Goal: Use online tool/utility: Utilize a website feature to perform a specific function

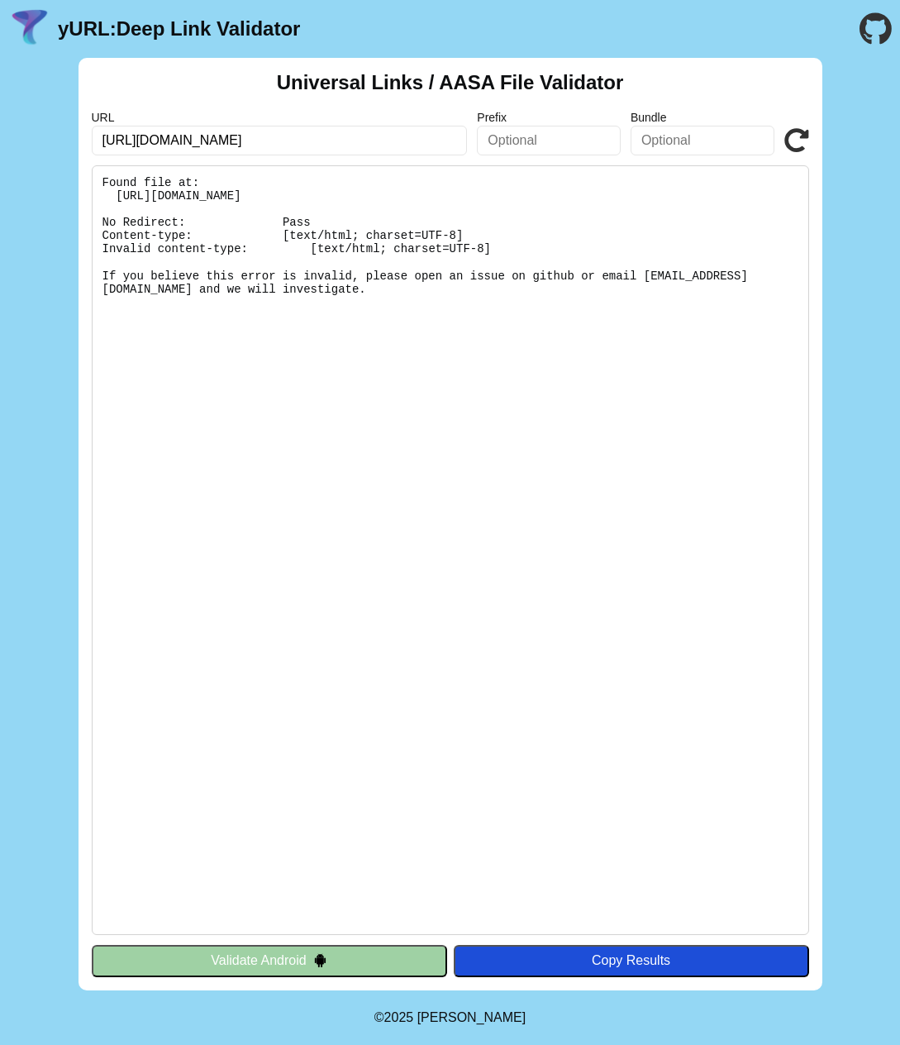
click at [143, 144] on input "https://gyde-staging.web.app/" at bounding box center [280, 141] width 376 height 30
click at [197, 133] on input "https://gyde-staging.web.app/" at bounding box center [280, 141] width 376 height 30
drag, startPoint x: 218, startPoint y: 139, endPoint x: 145, endPoint y: 139, distance: 73.6
click at [145, 139] on input "https://gyde-staging.web.app/" at bounding box center [280, 141] width 376 height 30
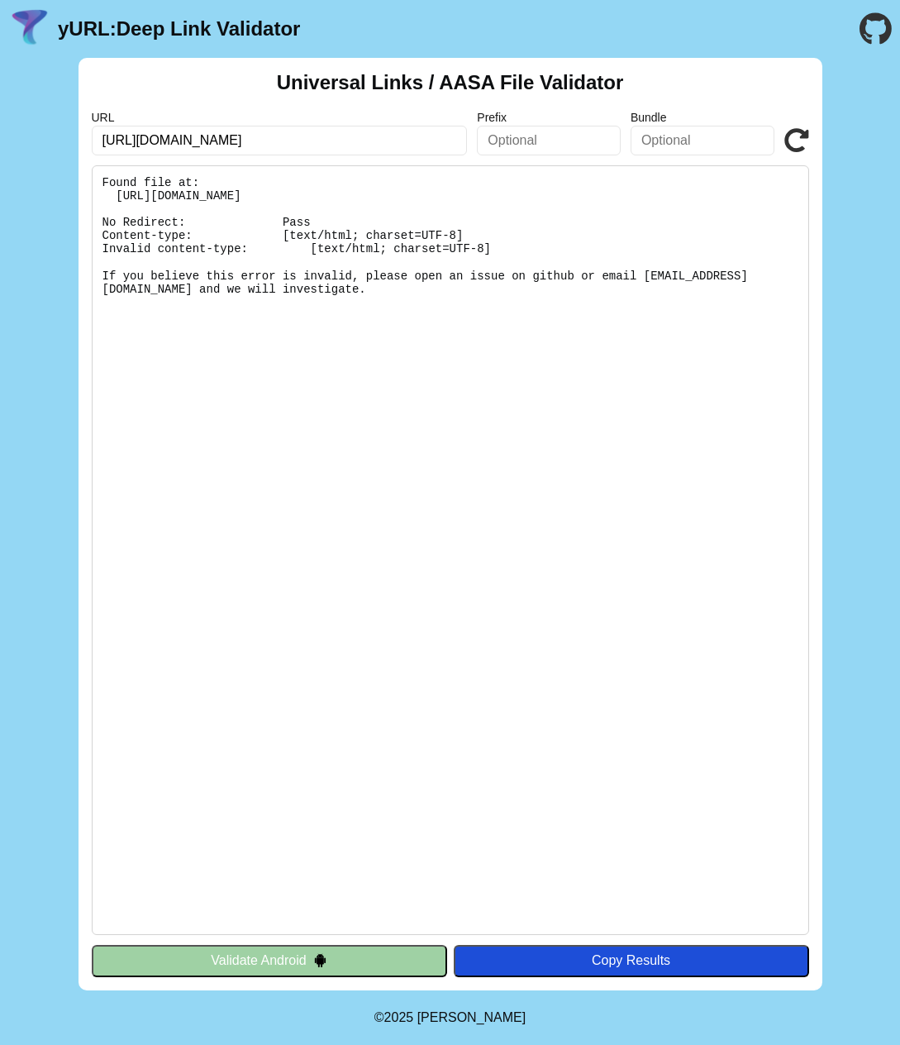
drag, startPoint x: 173, startPoint y: 140, endPoint x: 293, endPoint y: 140, distance: 119.9
click at [293, 140] on input "https://auth.web.app/" at bounding box center [280, 141] width 376 height 30
type input "https://auth.gyde.io"
click at [794, 126] on div "URL https://auth.gyde.io Prefix Bundle Validate" at bounding box center [451, 133] width 718 height 45
click at [338, 141] on input "https://auth.gyde.io" at bounding box center [280, 141] width 376 height 30
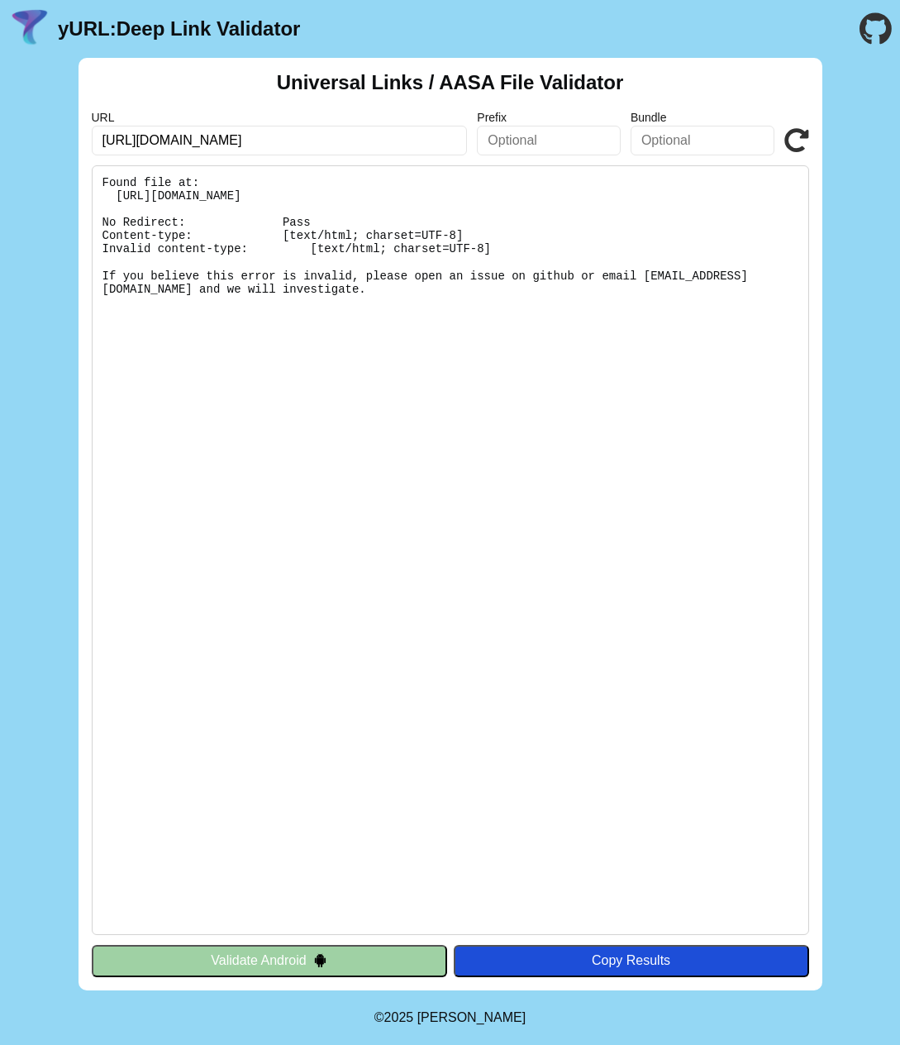
click button "Validate" at bounding box center [0, 0] width 0 height 0
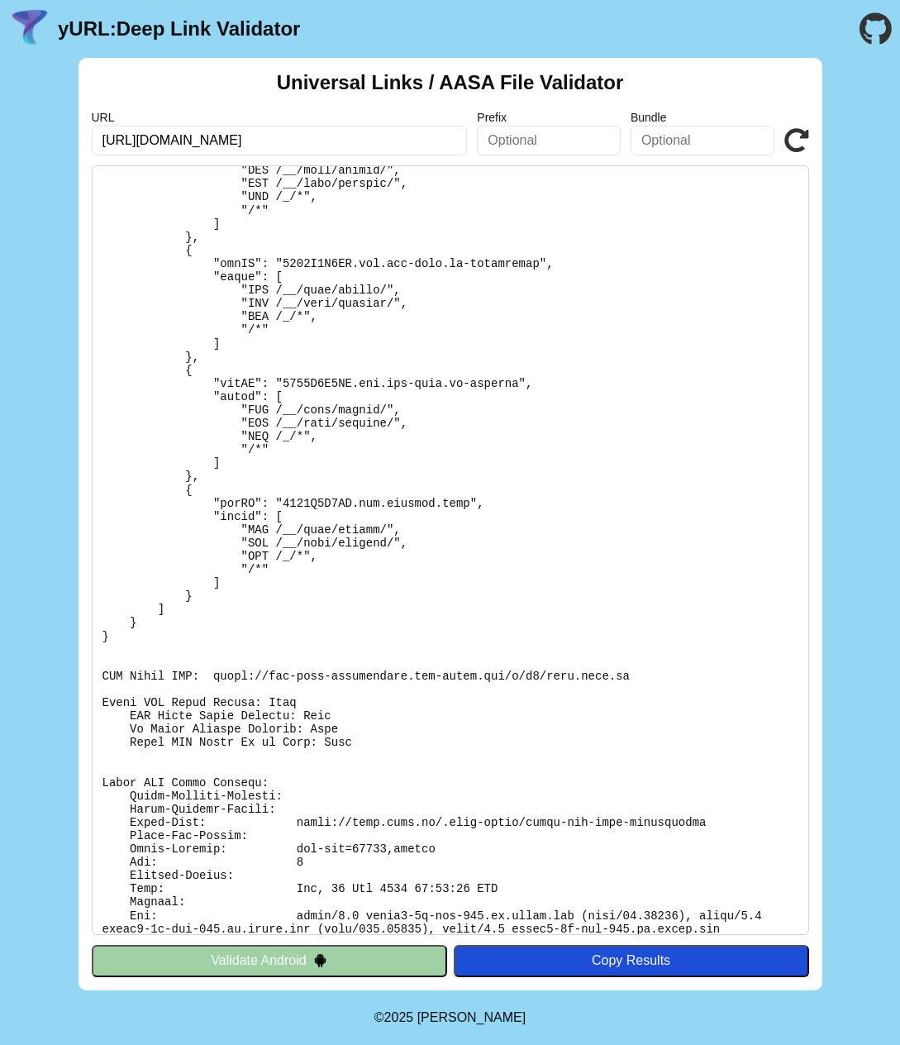
scroll to position [236, 0]
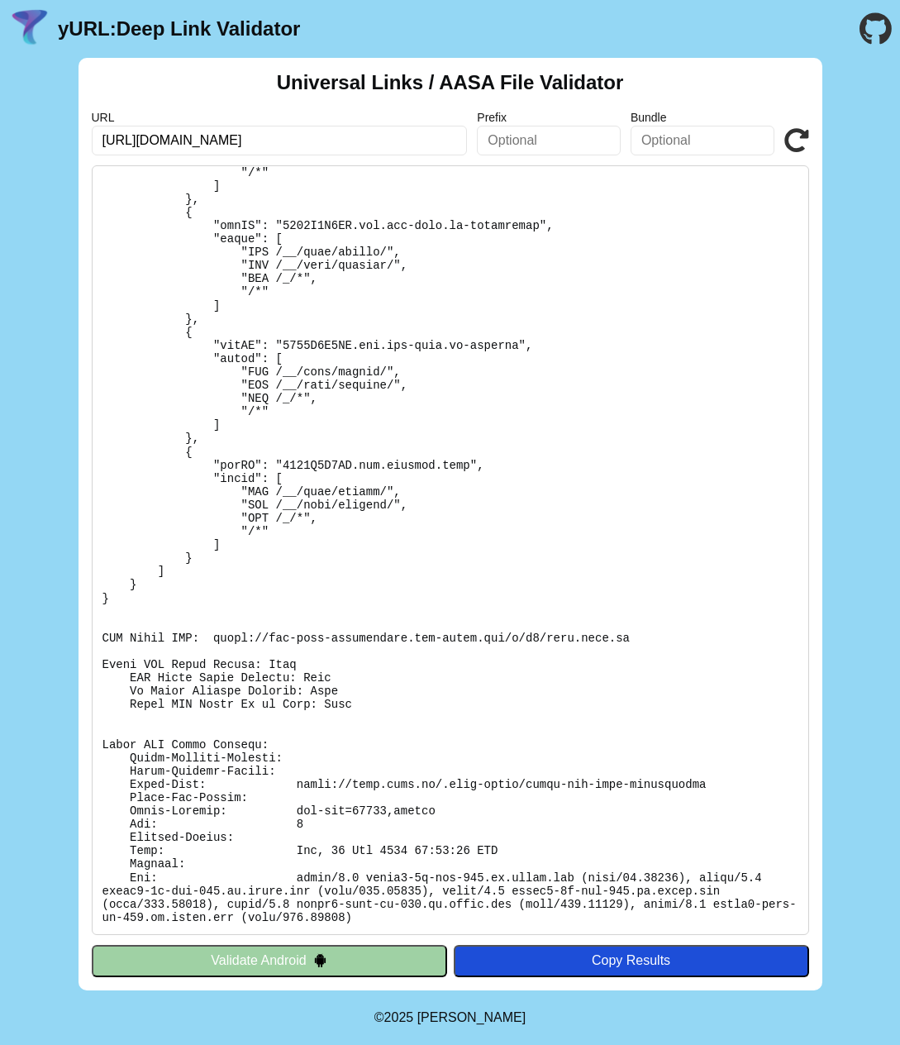
click at [338, 850] on pre at bounding box center [451, 550] width 718 height 770
click at [296, 854] on pre at bounding box center [451, 550] width 718 height 770
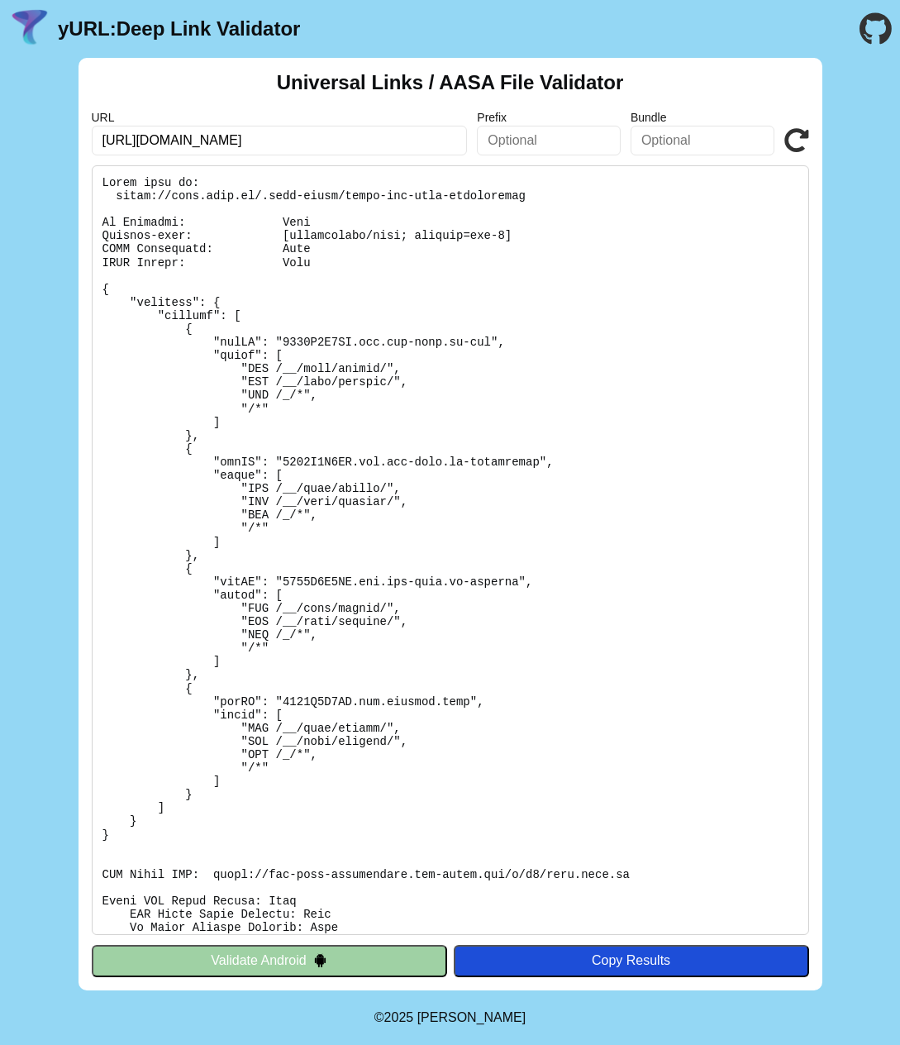
click at [239, 966] on button "Validate Android" at bounding box center [269, 960] width 355 height 31
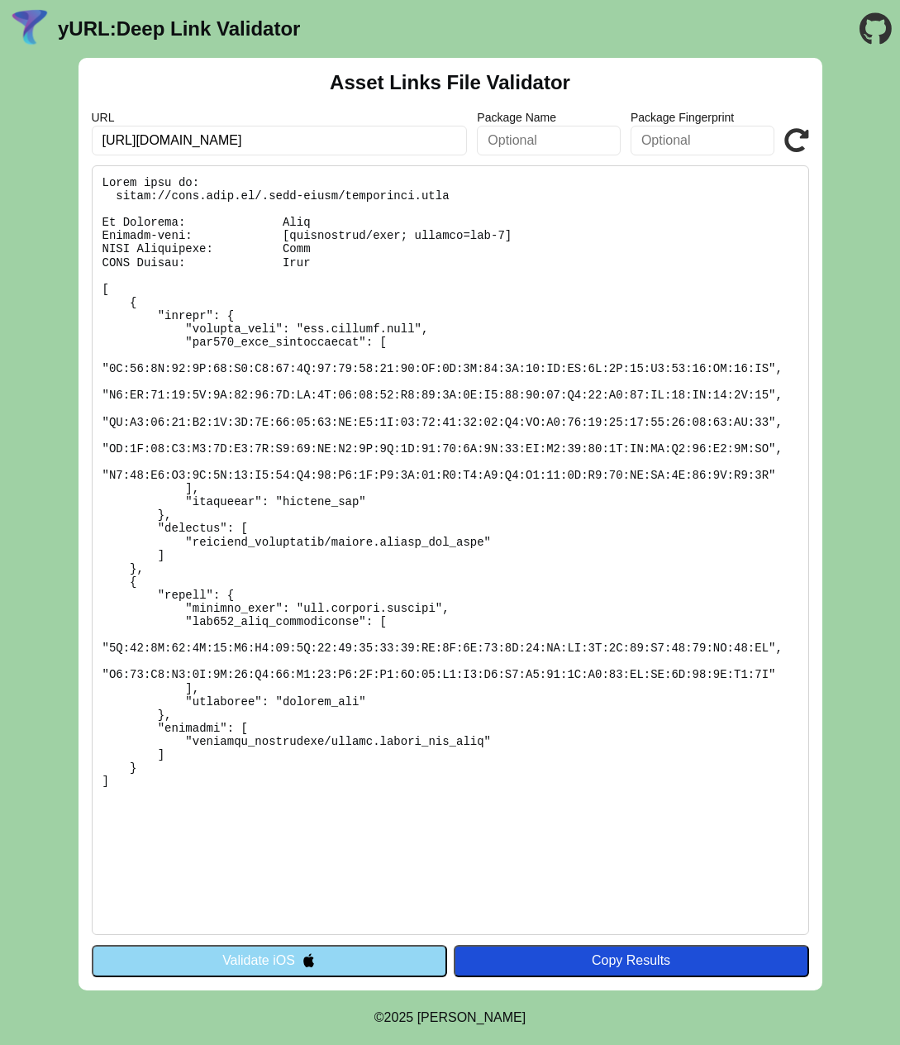
click at [231, 969] on button "Validate iOS" at bounding box center [269, 960] width 355 height 31
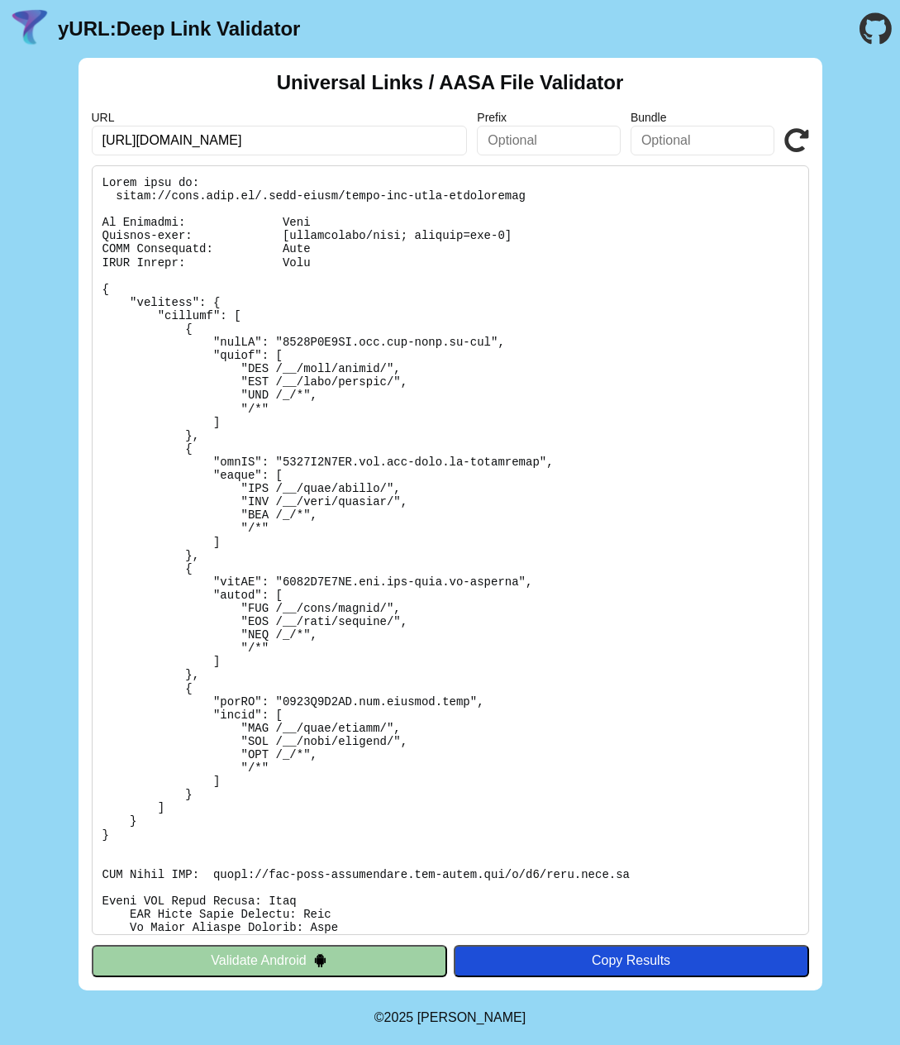
click at [157, 143] on input "[URL][DOMAIN_NAME]" at bounding box center [280, 141] width 376 height 30
click at [157, 143] on input "https://auth.gyde.io" at bounding box center [280, 141] width 376 height 30
type input "[URL][DOMAIN_NAME]"
click at [788, 141] on icon at bounding box center [797, 140] width 25 height 25
click at [259, 964] on button "Validate Android" at bounding box center [269, 960] width 355 height 31
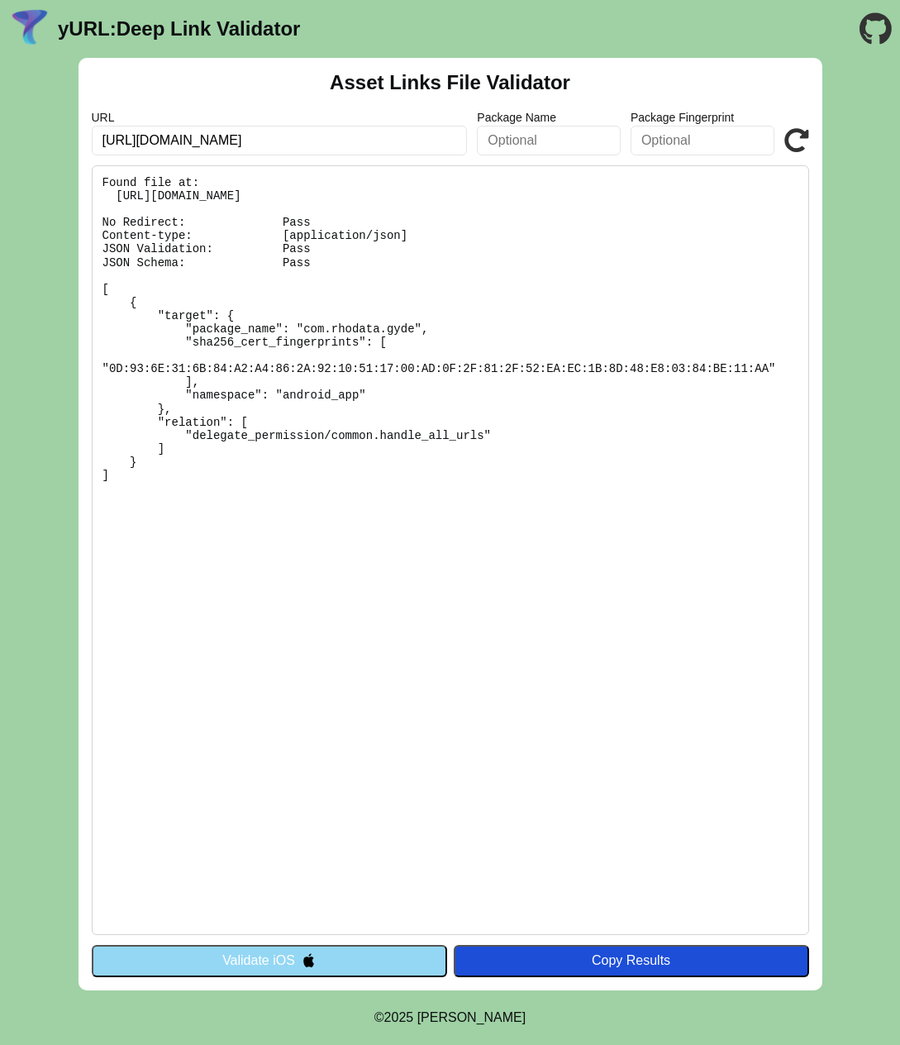
click at [151, 138] on input "[URL][DOMAIN_NAME]" at bounding box center [280, 141] width 376 height 30
click at [239, 112] on label "URL" at bounding box center [280, 117] width 376 height 13
